Goal: Task Accomplishment & Management: Manage account settings

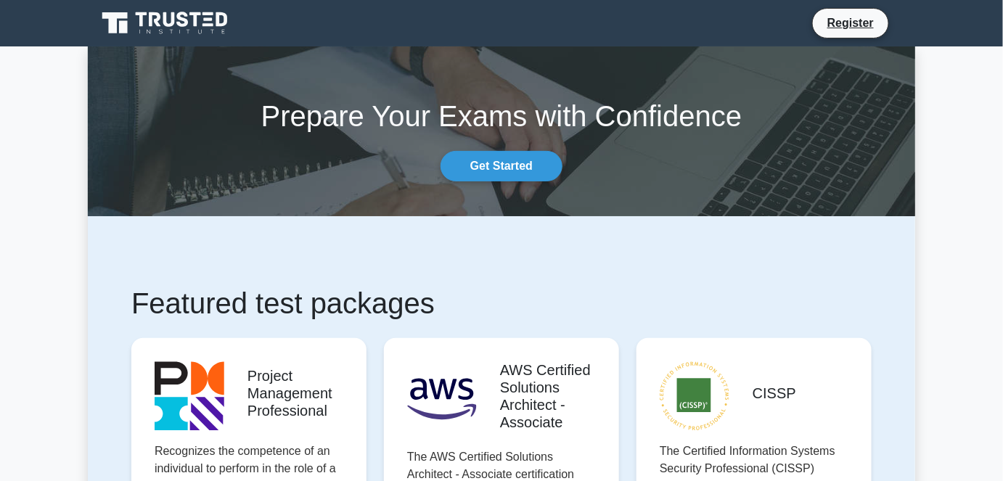
click at [185, 23] on icon at bounding box center [166, 23] width 139 height 28
click at [195, 19] on icon at bounding box center [197, 19] width 12 height 15
click at [828, 30] on link "Register" at bounding box center [851, 23] width 64 height 18
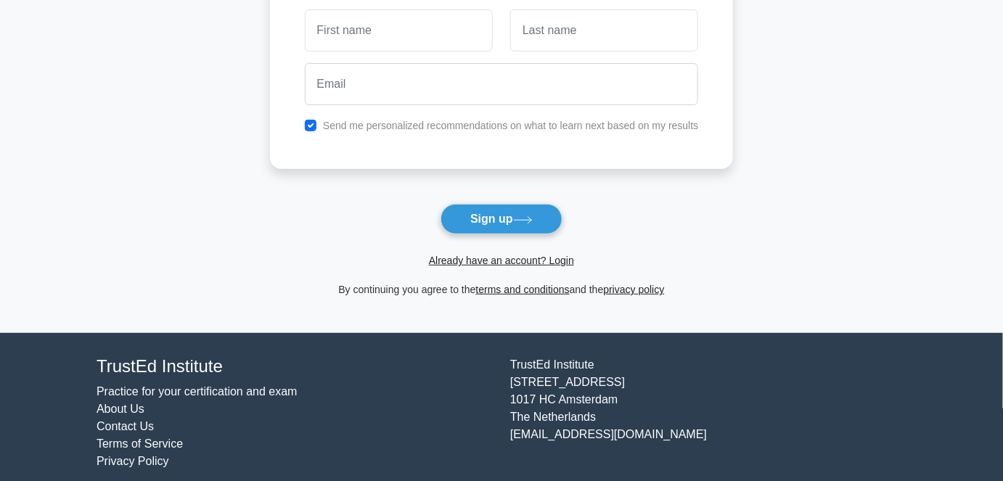
scroll to position [157, 0]
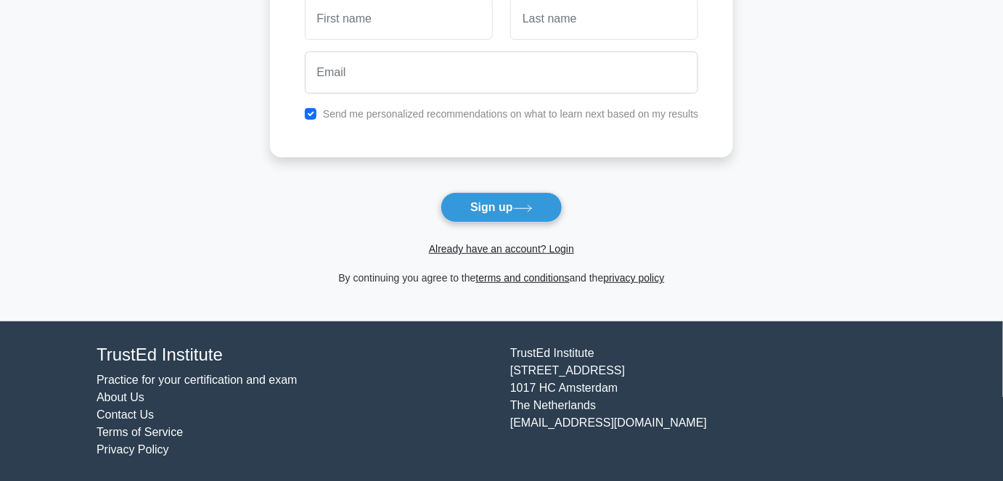
click at [124, 417] on link "Contact Us" at bounding box center [125, 415] width 57 height 12
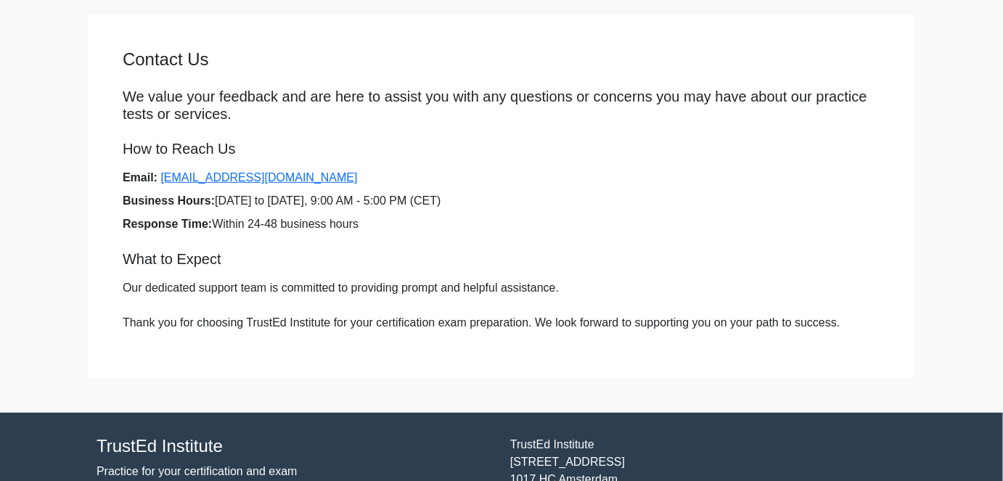
scroll to position [65, 0]
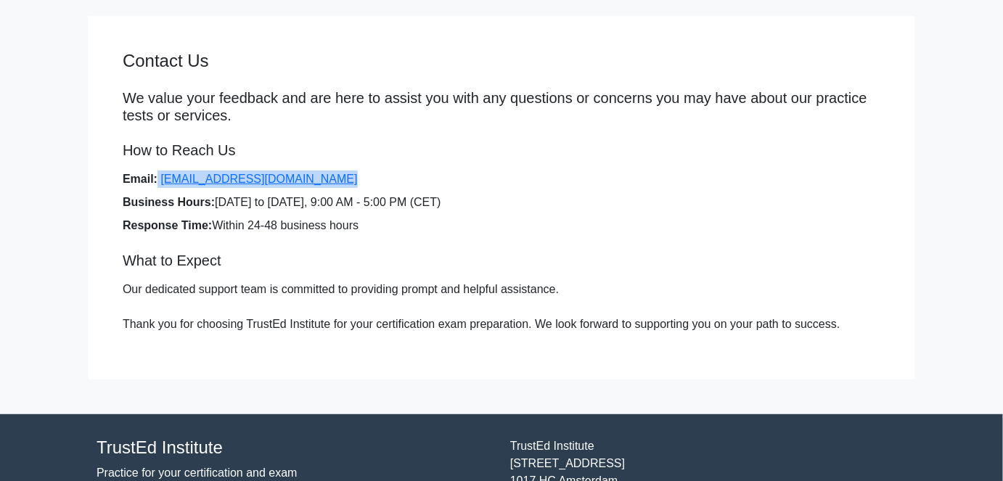
drag, startPoint x: 155, startPoint y: 179, endPoint x: 320, endPoint y: 176, distance: 165.5
click at [320, 176] on li "Email: support@trustedinstitute.com" at bounding box center [502, 179] width 758 height 17
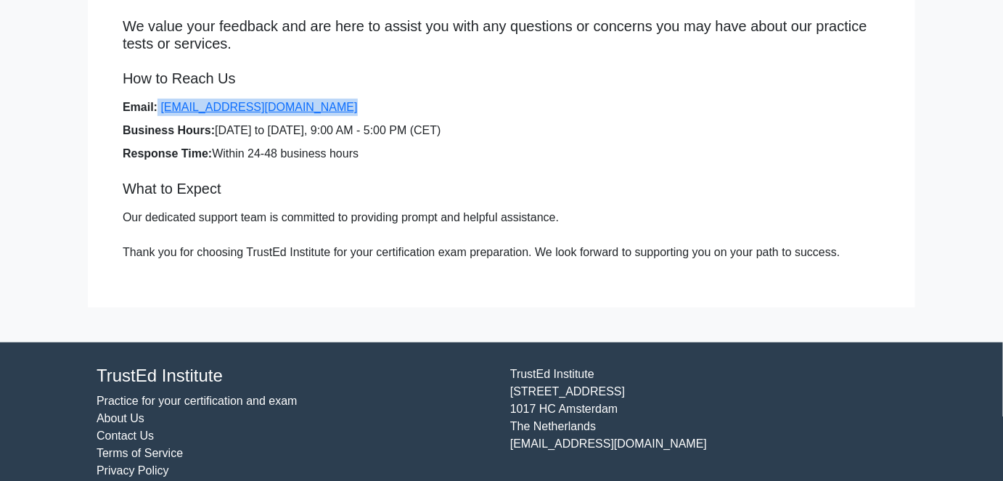
scroll to position [158, 0]
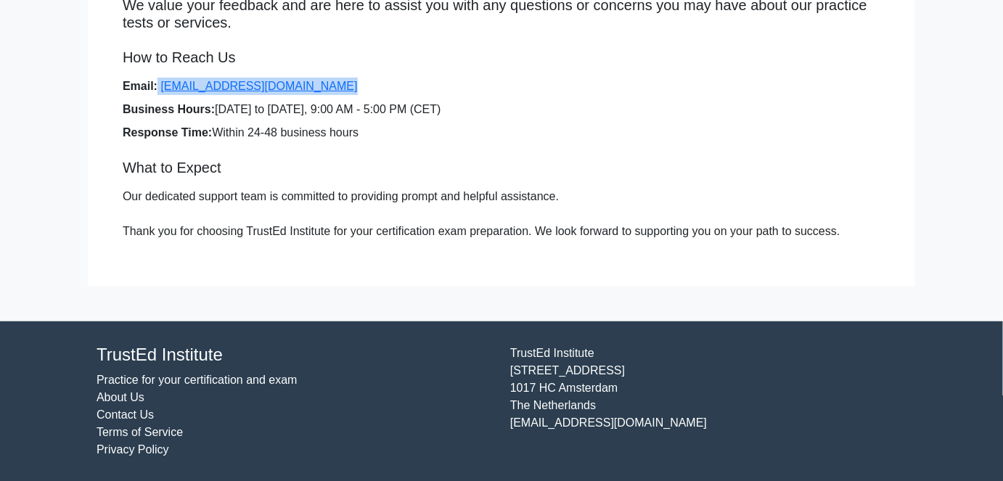
click at [144, 433] on link "Terms of Service" at bounding box center [140, 432] width 86 height 12
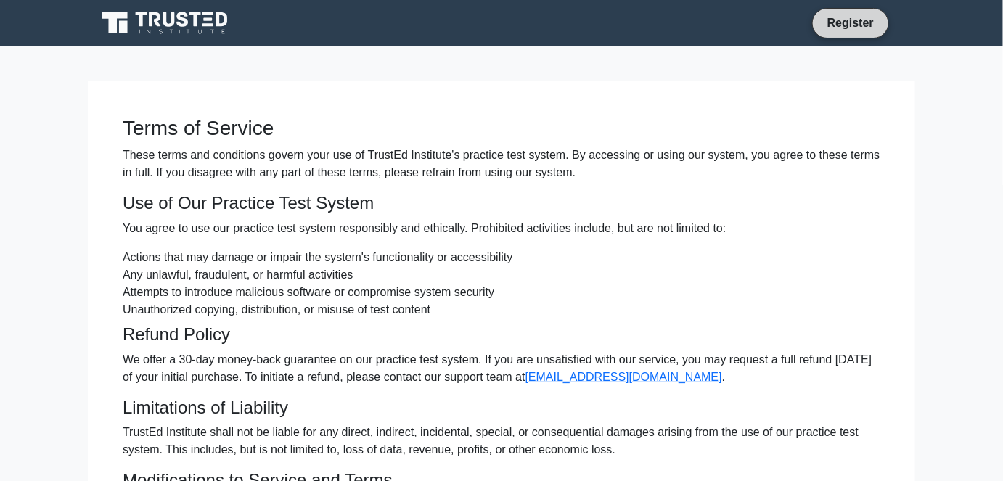
click at [841, 25] on link "Register" at bounding box center [851, 23] width 64 height 18
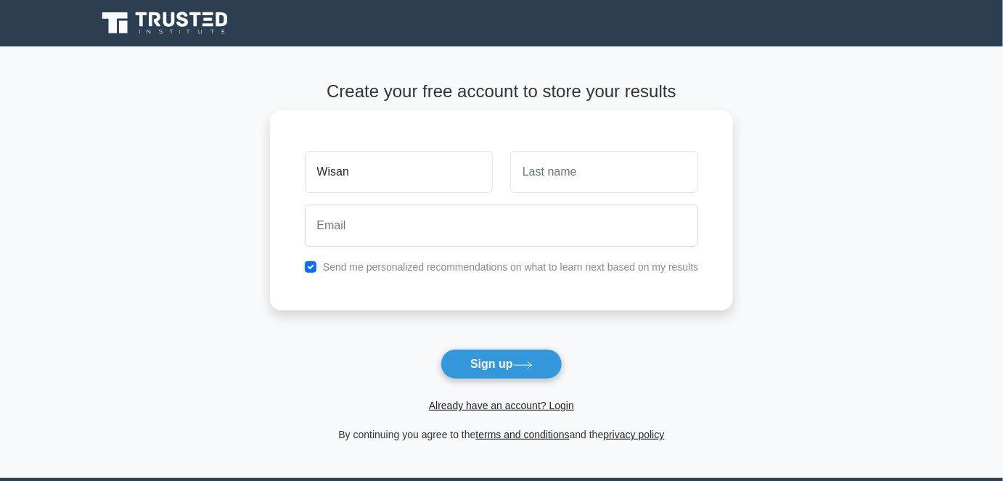
type input "Wisani"
click at [550, 162] on input "text" at bounding box center [604, 172] width 188 height 42
type input "Mabunda"
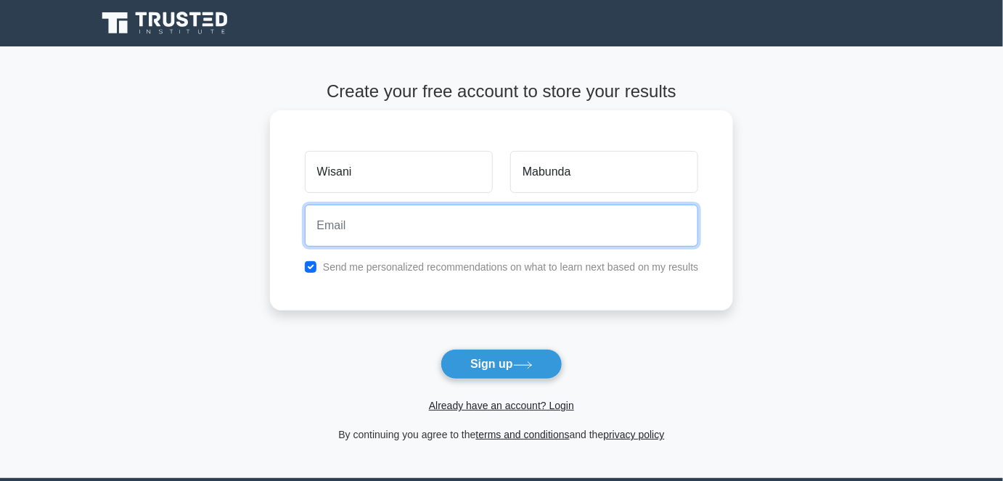
click at [486, 221] on input "email" at bounding box center [502, 226] width 394 height 42
type input "[EMAIL_ADDRESS][DOMAIN_NAME]"
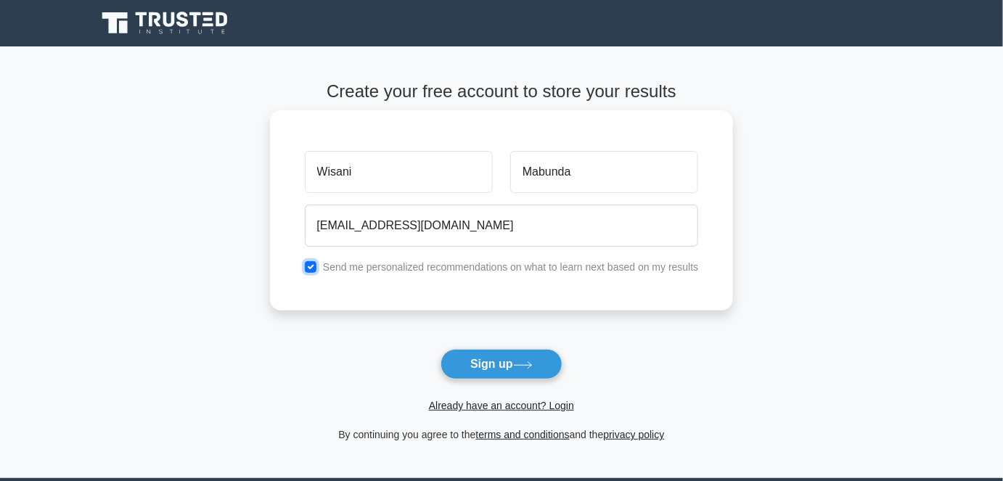
click at [312, 265] on input "checkbox" at bounding box center [311, 267] width 12 height 12
checkbox input "false"
click at [489, 408] on link "Already have an account? Login" at bounding box center [501, 406] width 145 height 12
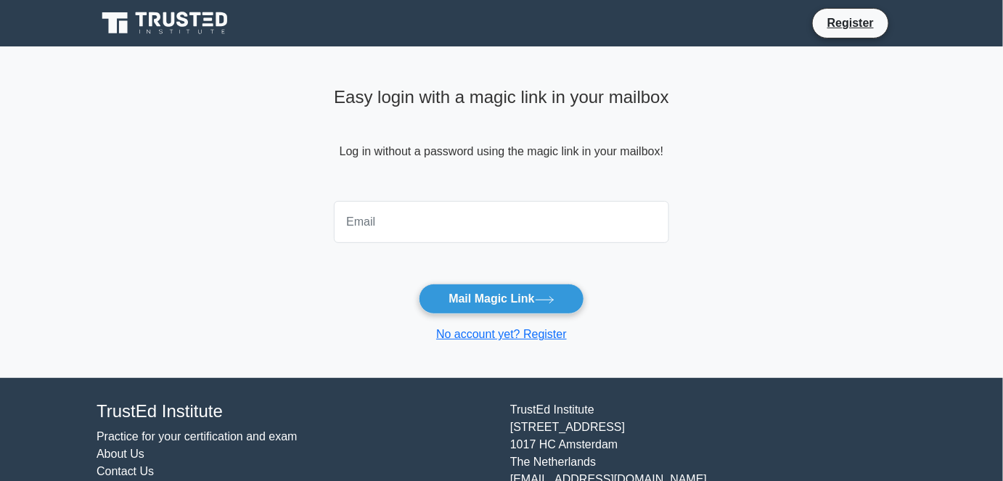
click at [377, 202] on input "email" at bounding box center [501, 222] width 335 height 42
type input "Wisaniwizy@gmail.com"
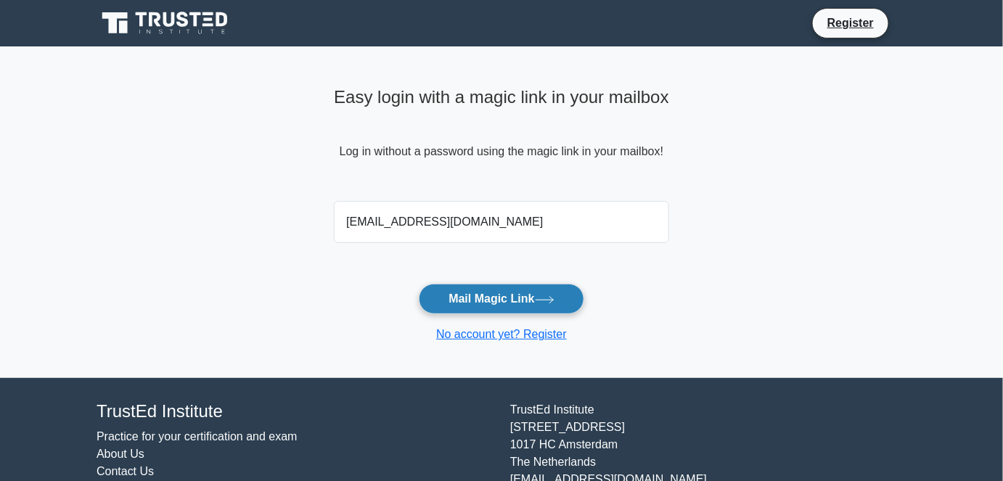
click at [509, 302] on button "Mail Magic Link" at bounding box center [501, 299] width 165 height 30
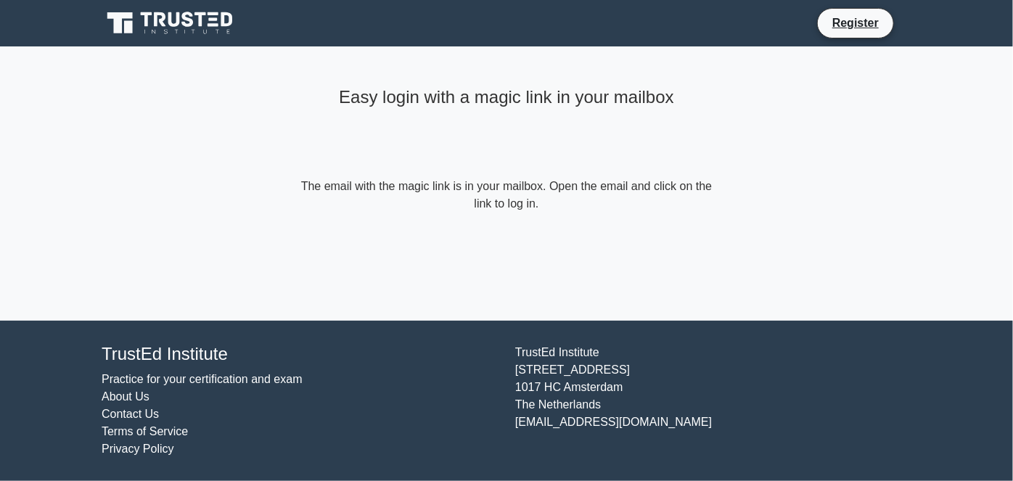
click at [136, 8] on link at bounding box center [171, 23] width 139 height 35
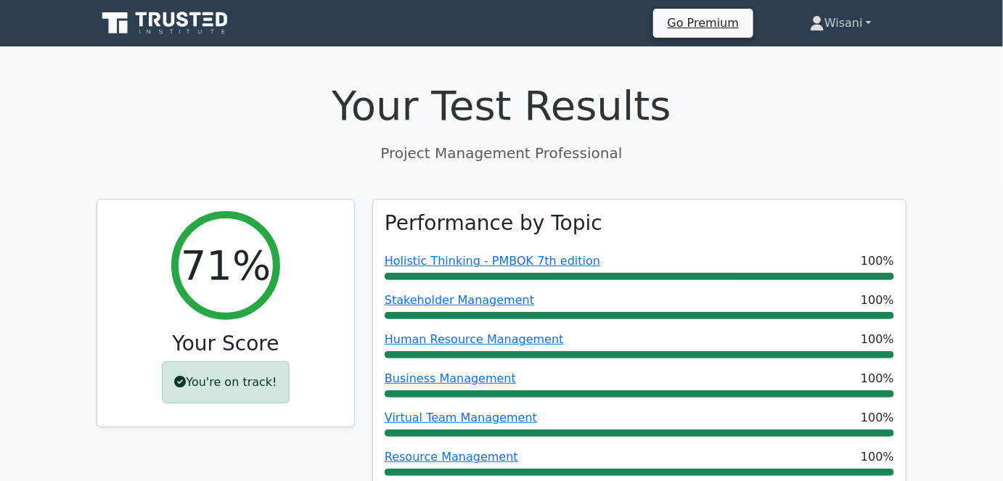
click at [824, 29] on link "Wisani" at bounding box center [840, 23] width 131 height 29
click at [842, 24] on link "Wisani" at bounding box center [840, 23] width 131 height 29
click at [795, 57] on link "Profile" at bounding box center [833, 57] width 115 height 23
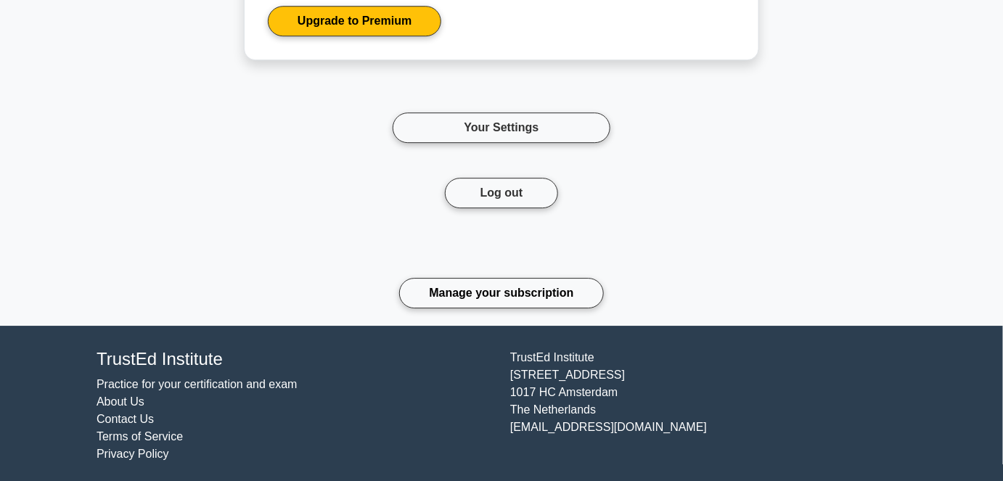
scroll to position [5071, 0]
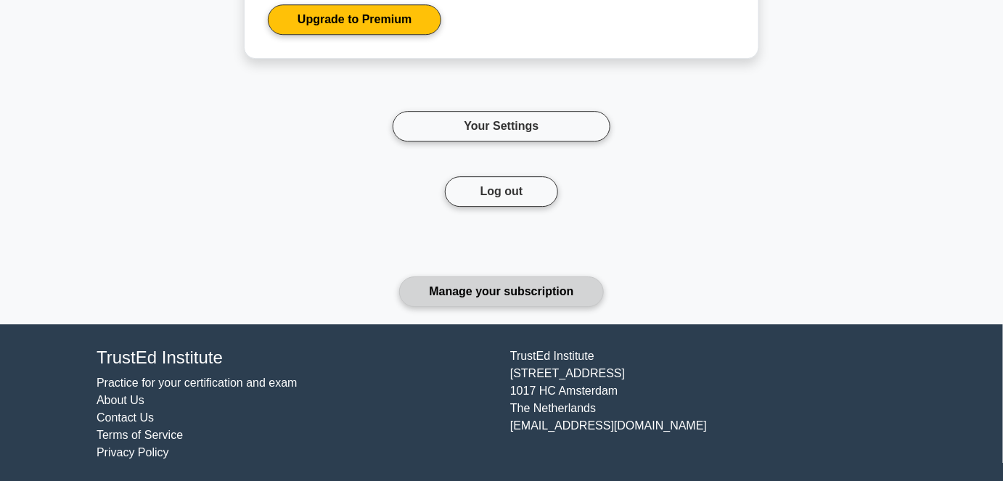
click at [481, 285] on link "Manage your subscription" at bounding box center [501, 292] width 204 height 30
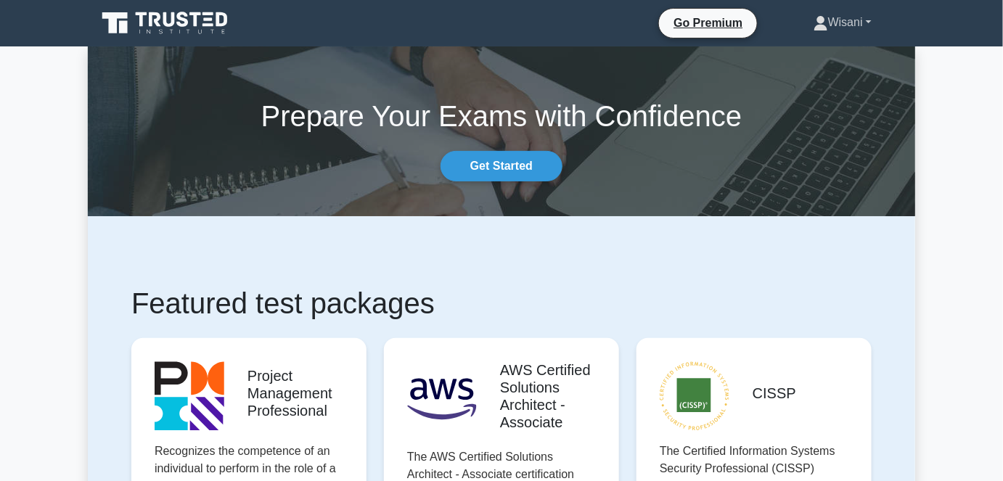
click at [839, 27] on link "Wisani" at bounding box center [843, 22] width 128 height 29
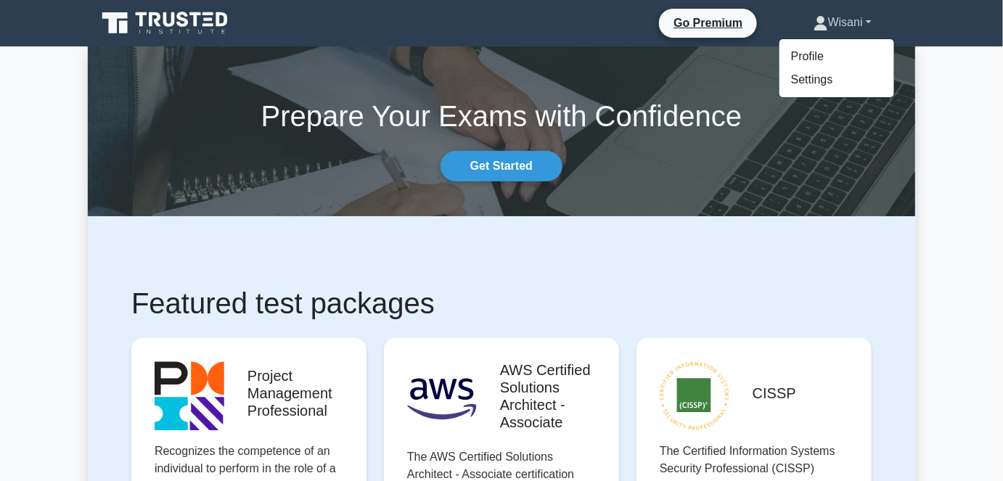
click at [857, 25] on link "Wisani" at bounding box center [843, 22] width 128 height 29
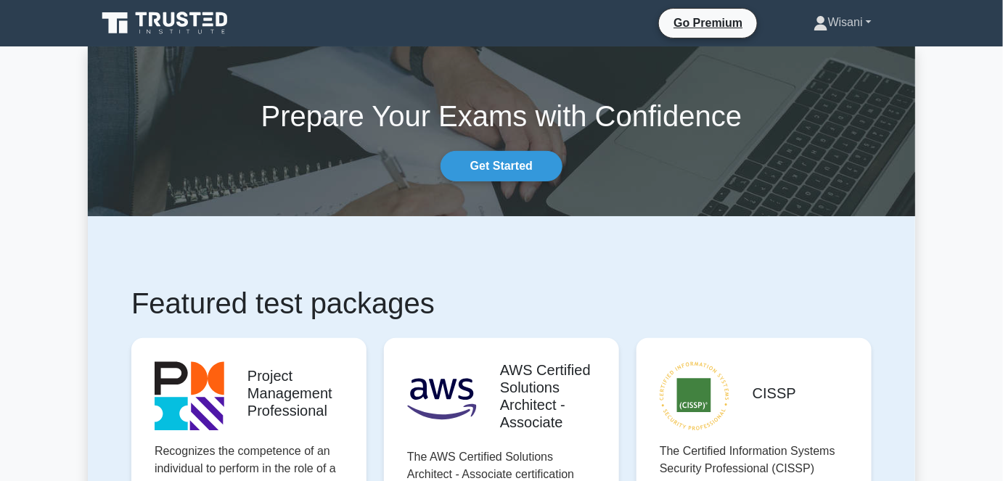
click at [853, 25] on link "Wisani" at bounding box center [843, 22] width 128 height 29
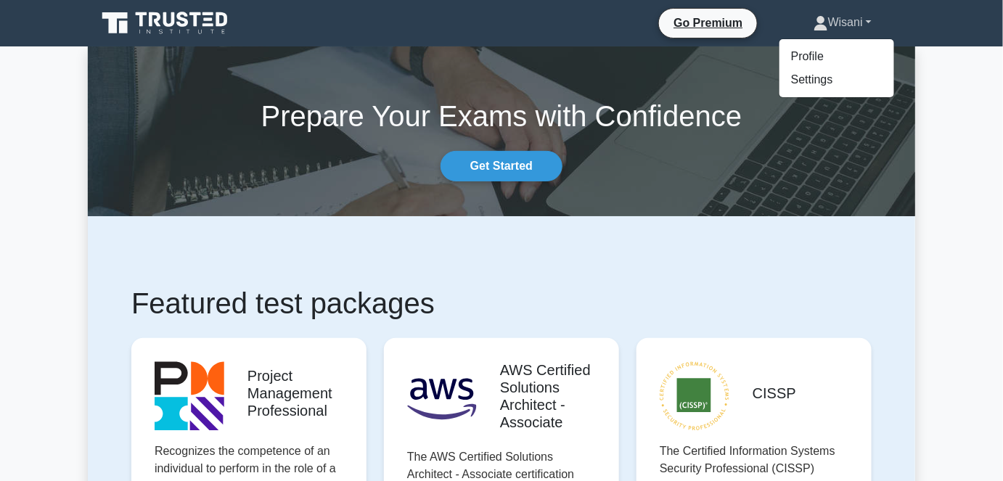
click at [833, 23] on link "Wisani" at bounding box center [843, 22] width 128 height 29
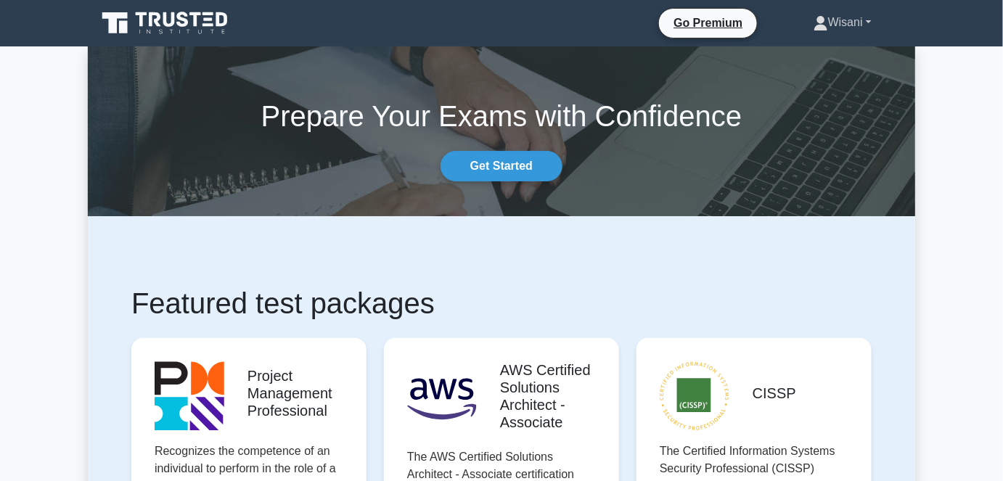
click at [833, 23] on link "Wisani" at bounding box center [843, 22] width 128 height 29
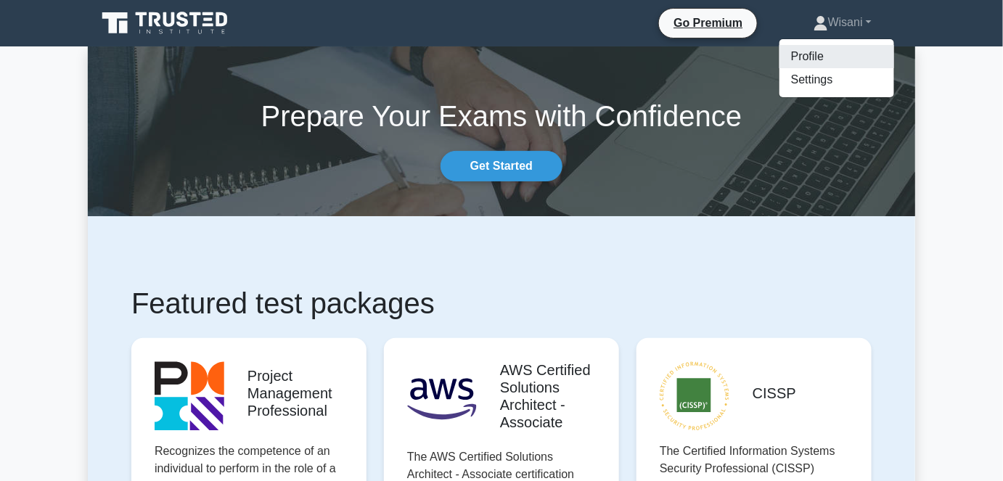
click at [817, 49] on link "Profile" at bounding box center [837, 56] width 115 height 23
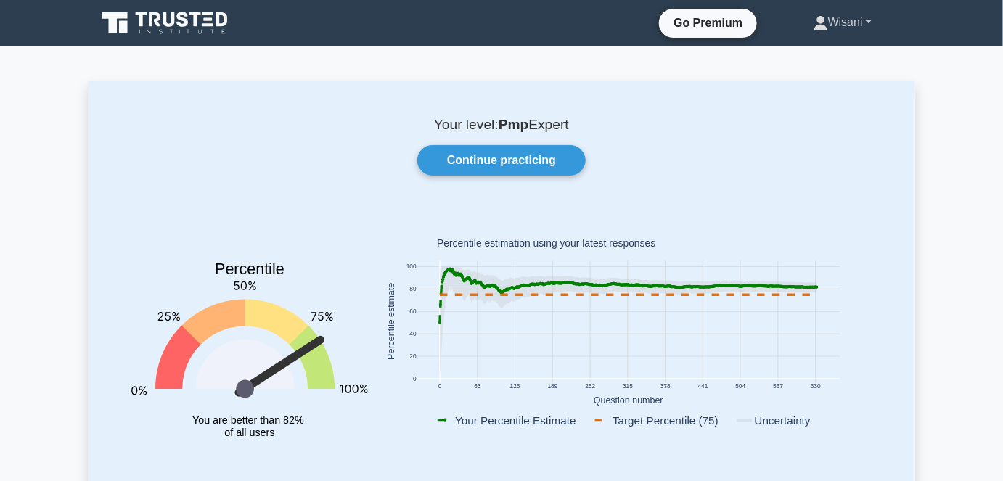
click at [829, 25] on link "Wisani" at bounding box center [843, 22] width 128 height 29
click at [816, 76] on link "Settings" at bounding box center [837, 79] width 115 height 23
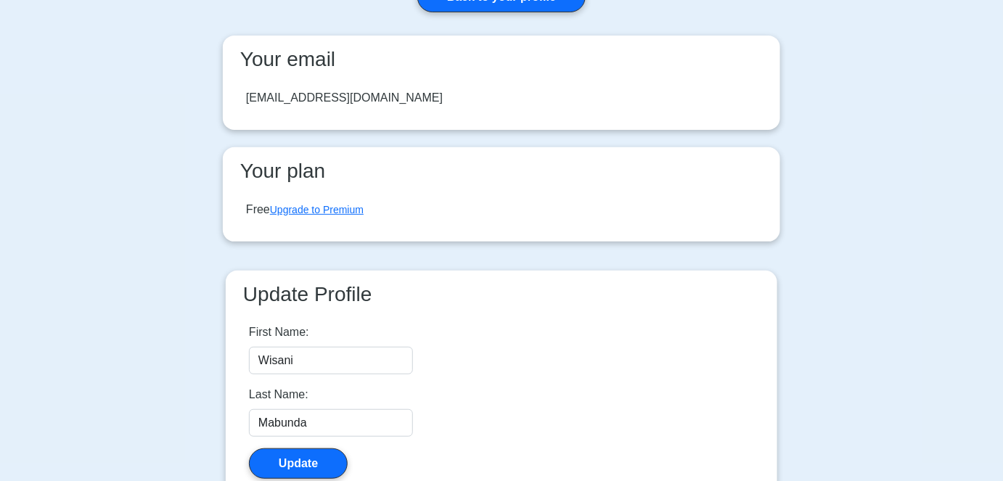
scroll to position [4, 0]
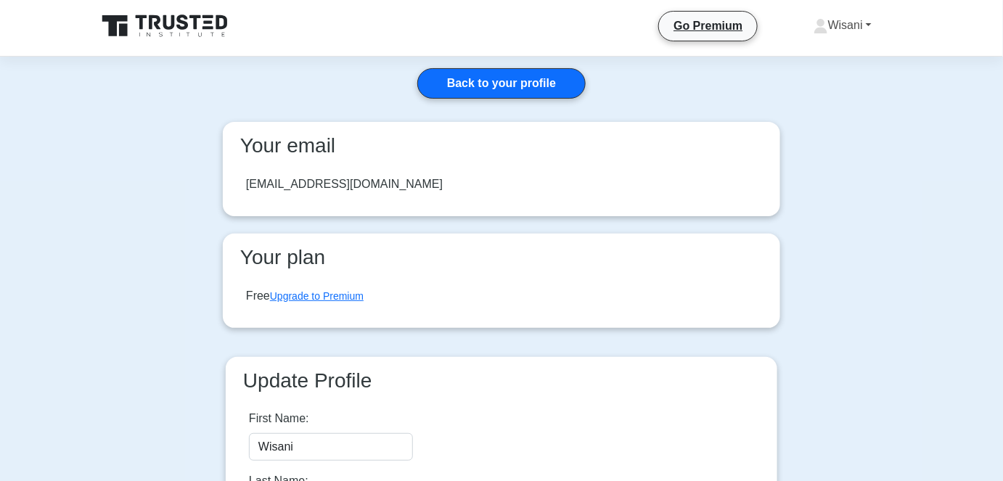
click at [837, 22] on link "Wisani" at bounding box center [843, 25] width 128 height 29
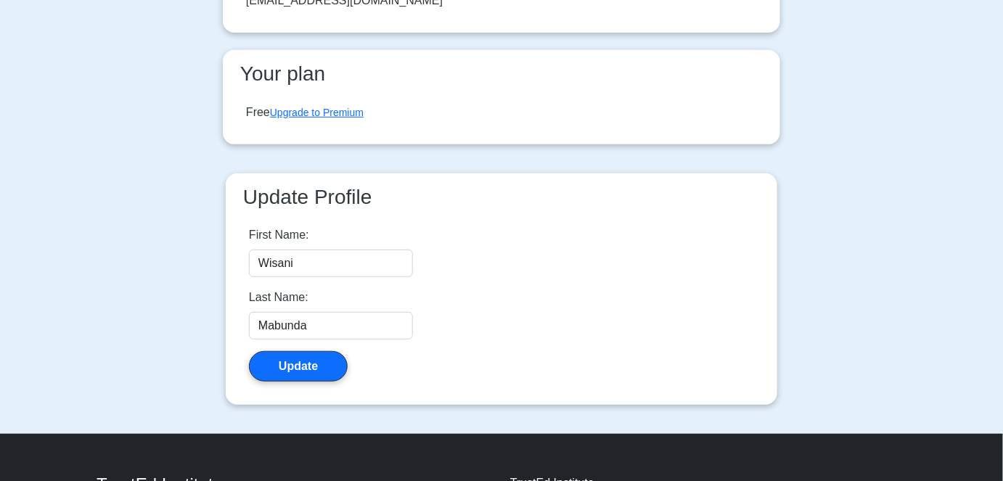
scroll to position [335, 0]
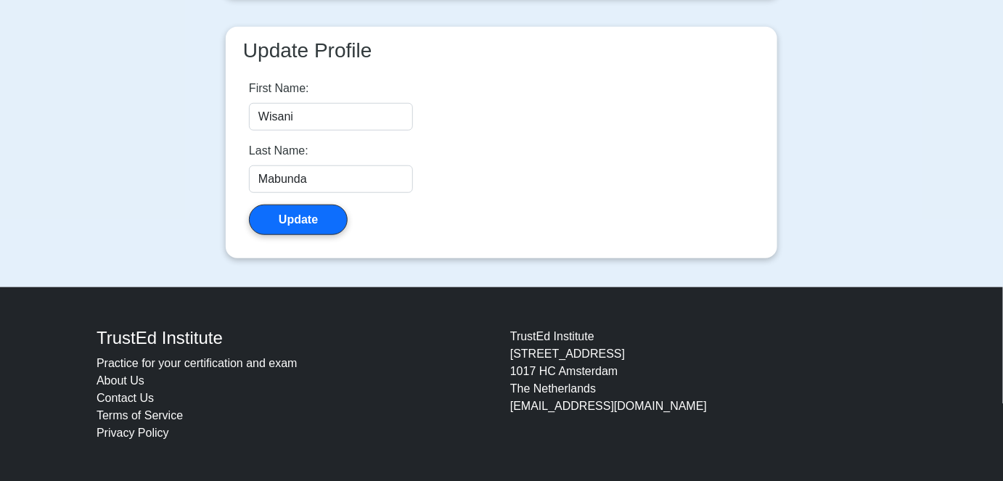
click at [122, 396] on link "Contact Us" at bounding box center [125, 398] width 57 height 12
